Goal: Task Accomplishment & Management: Manage account settings

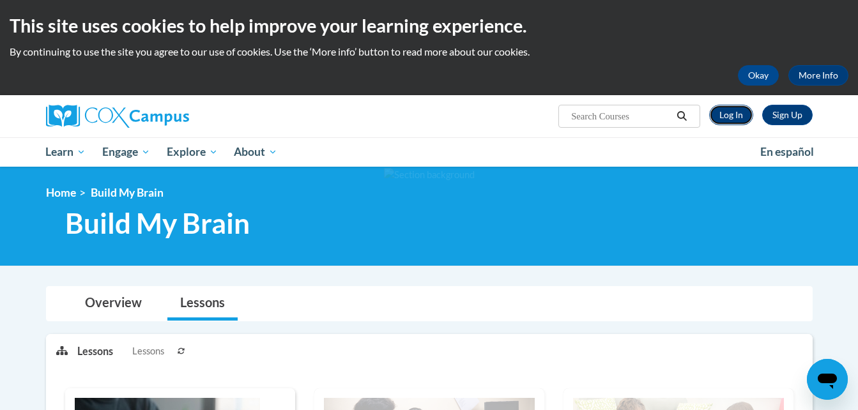
click at [733, 112] on link "Log In" at bounding box center [731, 115] width 44 height 20
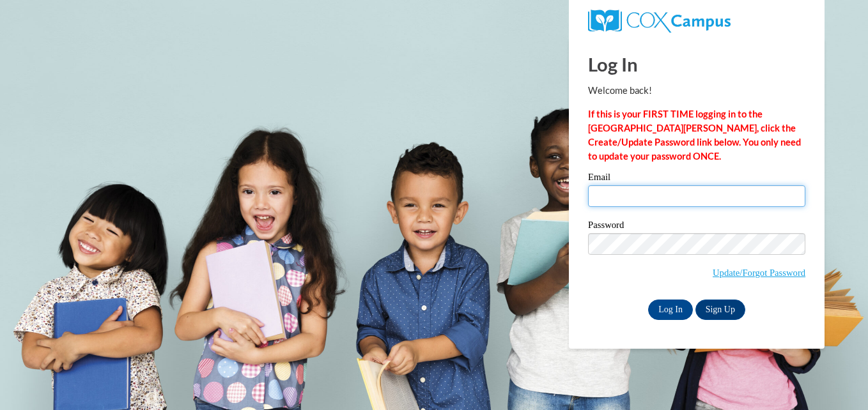
click at [678, 197] on input "Email" at bounding box center [696, 196] width 217 height 22
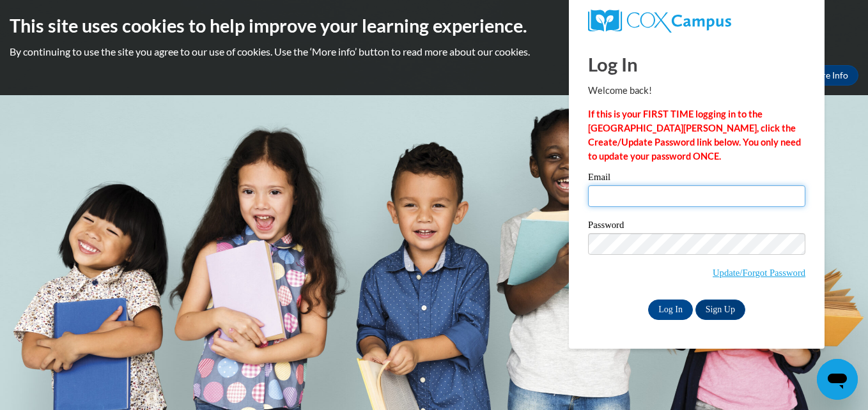
click at [678, 197] on input "Email" at bounding box center [696, 196] width 217 height 22
click at [632, 197] on input "Email" at bounding box center [696, 196] width 217 height 22
type input "lelc.pre.k2002@gmail.com"
click at [632, 197] on input "lelc.pre.k2002@gmail.com" at bounding box center [696, 196] width 217 height 22
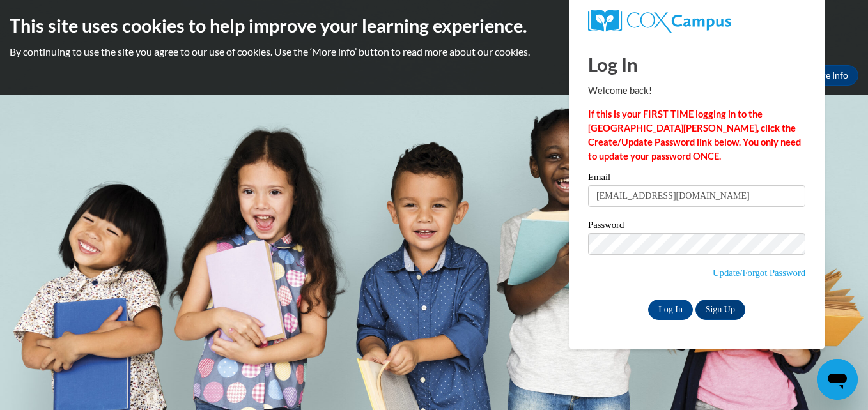
click at [480, 313] on body "This site uses cookies to help improve your learning experience. By continuing …" at bounding box center [434, 205] width 868 height 410
click at [677, 306] on input "Log In" at bounding box center [670, 310] width 45 height 20
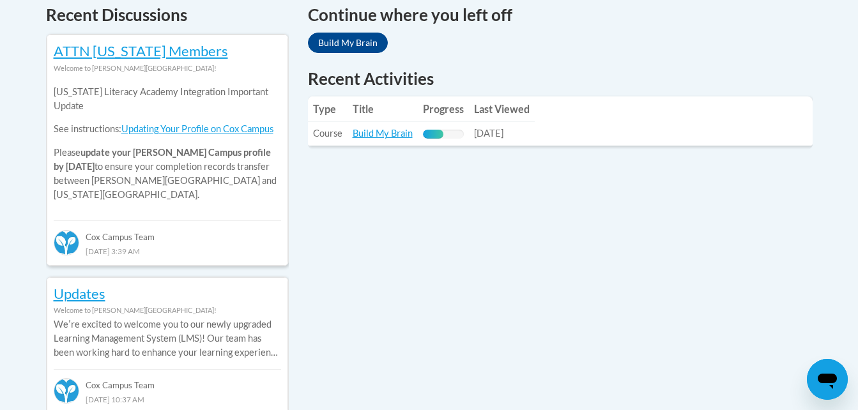
scroll to position [537, 0]
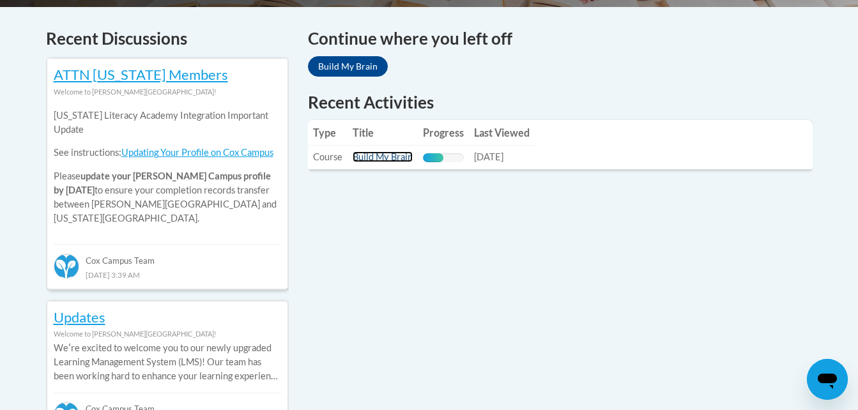
click at [368, 155] on link "Build My Brain" at bounding box center [383, 156] width 60 height 11
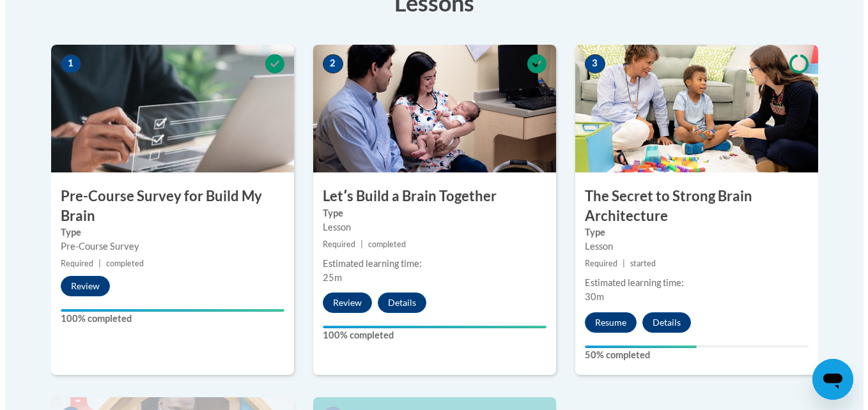
scroll to position [383, 0]
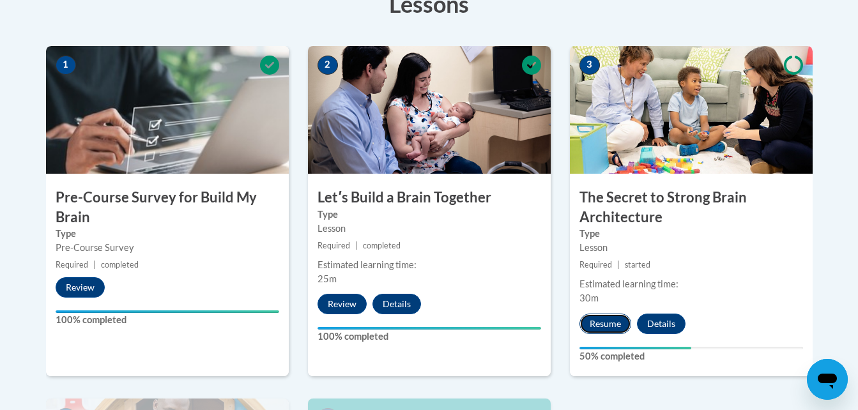
click at [599, 321] on button "Resume" at bounding box center [606, 324] width 52 height 20
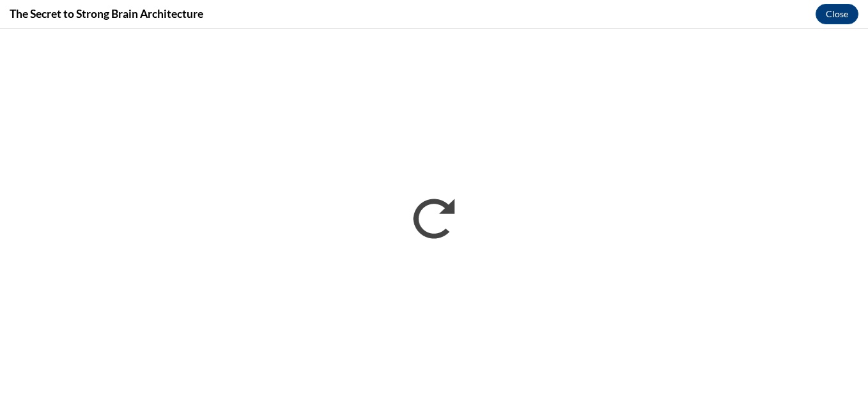
scroll to position [0, 0]
